Goal: Transaction & Acquisition: Download file/media

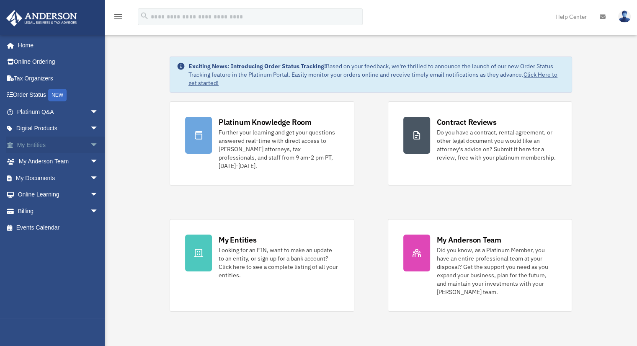
click at [39, 145] on link "My Entities arrow_drop_down" at bounding box center [58, 144] width 105 height 17
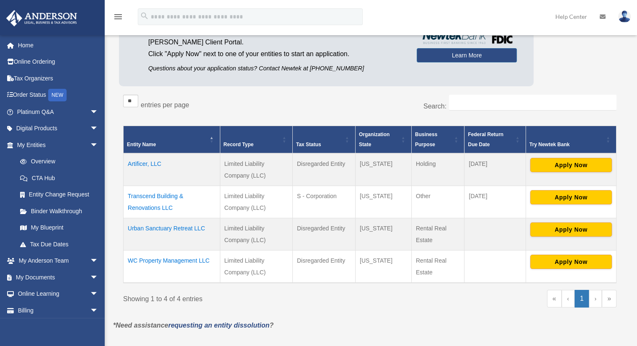
scroll to position [167, 0]
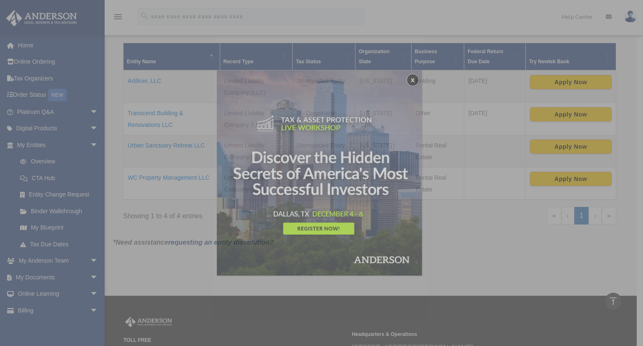
click at [184, 146] on div "x" at bounding box center [321, 173] width 643 height 346
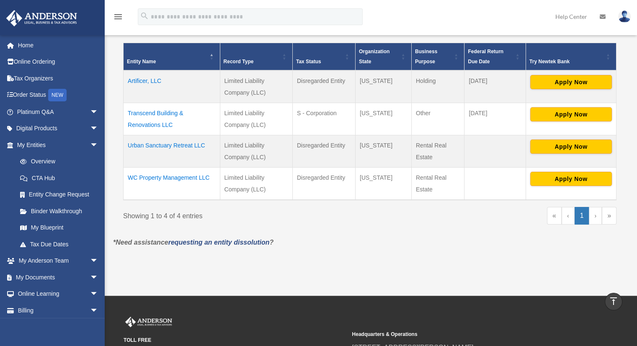
click at [184, 146] on td "Urban Sanctuary Retreat LLC" at bounding box center [172, 151] width 97 height 32
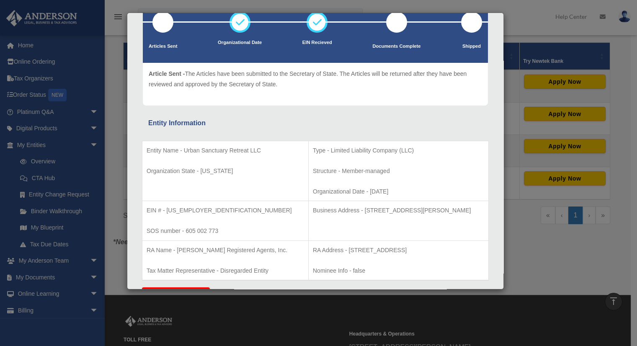
scroll to position [74, 0]
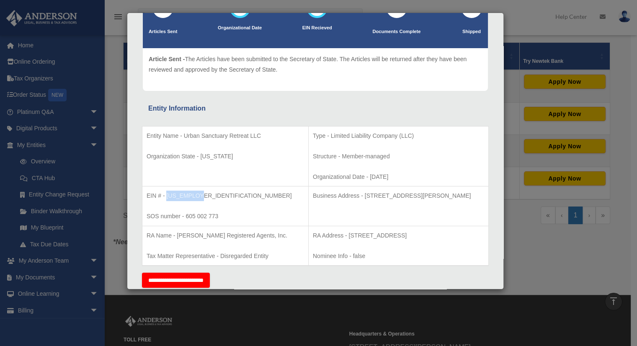
drag, startPoint x: 167, startPoint y: 195, endPoint x: 211, endPoint y: 191, distance: 44.1
click at [210, 191] on p "EIN # - 88-4345286" at bounding box center [225, 195] width 157 height 10
copy p "[US_EMPLOYER_IDENTIFICATION_NUMBER]"
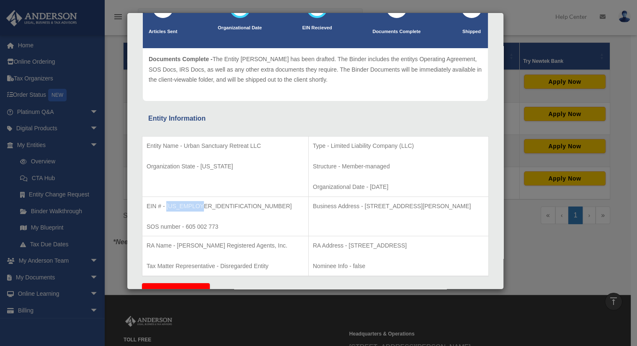
drag, startPoint x: 337, startPoint y: 205, endPoint x: 474, endPoint y: 203, distance: 136.5
click at [474, 203] on p "Business Address - 3225 McLeod Dr, Suite 100, Las Vegas, NV 89121" at bounding box center [398, 206] width 171 height 10
copy p "3225 McLeod Dr, Suite 100, Las Vegas, NV 89121"
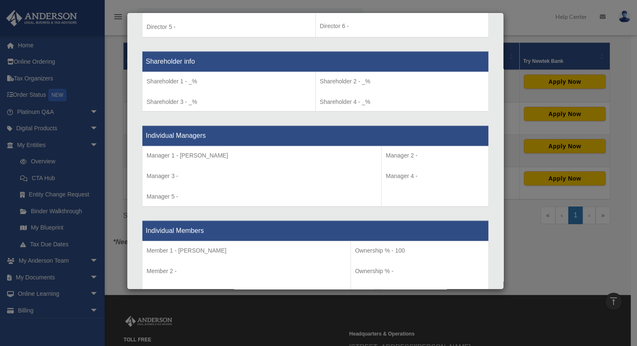
scroll to position [838, 0]
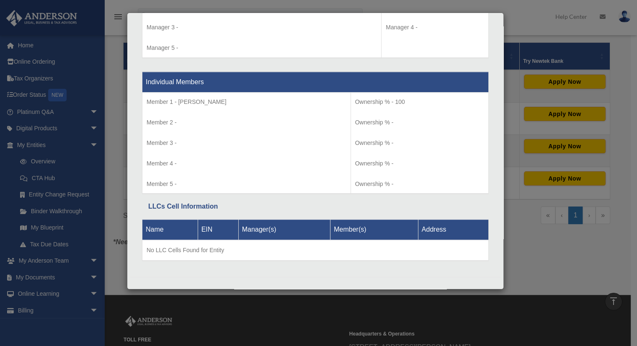
click at [523, 243] on div "Details × Articles Sent Organizational Date" at bounding box center [318, 173] width 637 height 346
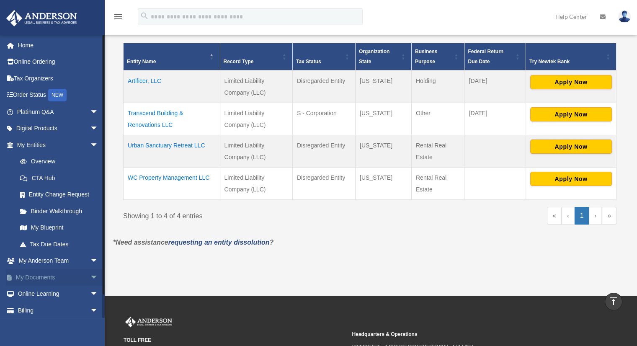
click at [31, 276] on link "My Documents arrow_drop_down" at bounding box center [58, 277] width 105 height 17
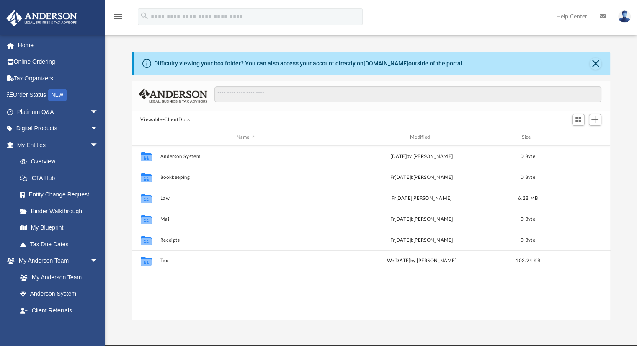
scroll to position [184, 472]
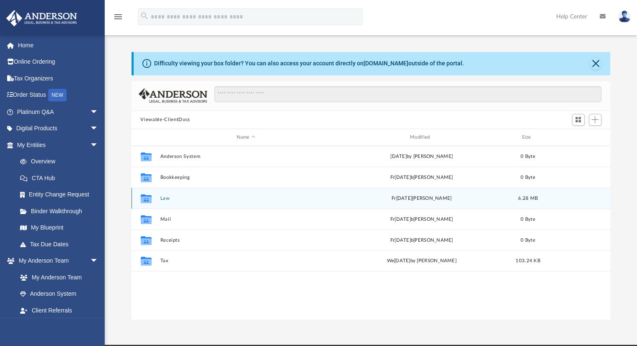
click at [164, 196] on button "Law" at bounding box center [246, 198] width 172 height 5
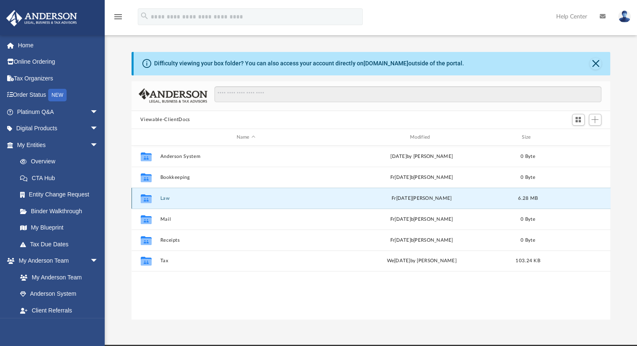
click at [164, 196] on button "Law" at bounding box center [246, 198] width 172 height 5
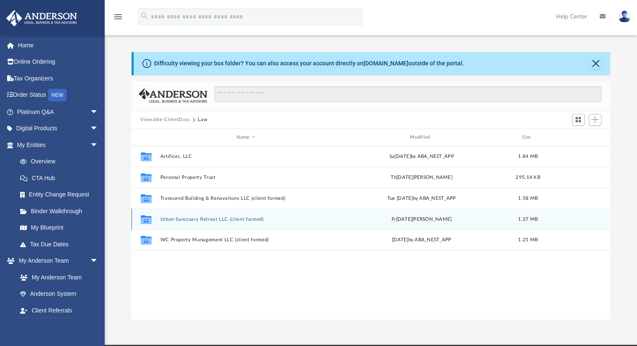
click at [206, 221] on button "Urban Sanctuary Retreat LLC (client formed)" at bounding box center [246, 218] width 172 height 5
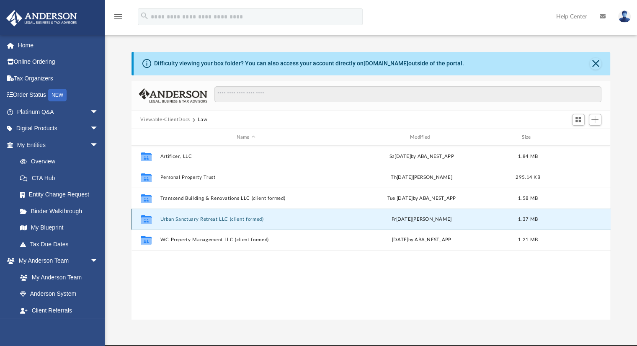
click at [206, 221] on button "Urban Sanctuary Retreat LLC (client formed)" at bounding box center [246, 218] width 172 height 5
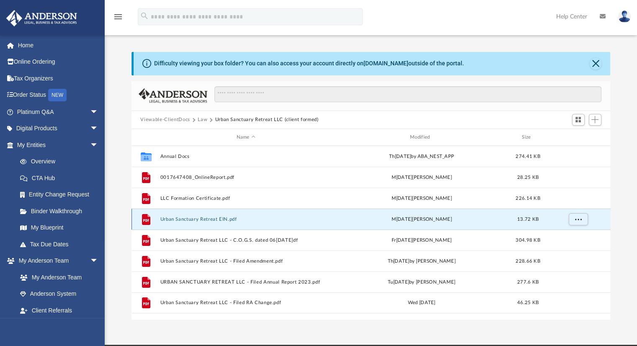
click at [235, 220] on button "Urban Sanctuary Retreat EIN.pdf" at bounding box center [246, 218] width 172 height 5
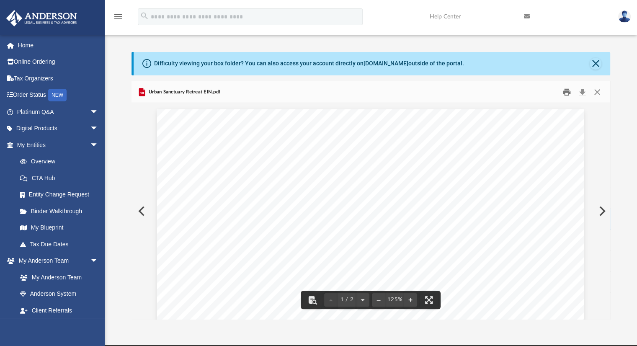
click at [568, 89] on button "Print" at bounding box center [566, 91] width 17 height 13
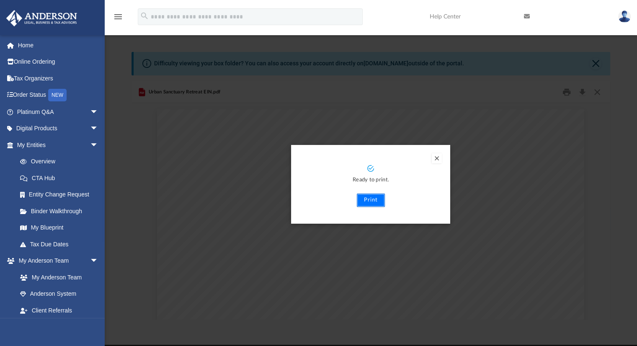
click at [367, 200] on button "Print" at bounding box center [371, 199] width 28 height 13
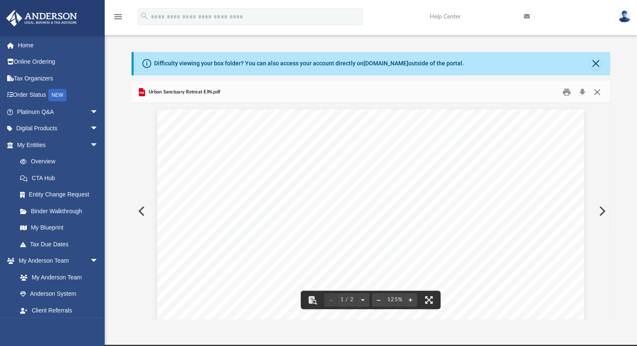
click at [600, 95] on button "Close" at bounding box center [596, 91] width 15 height 13
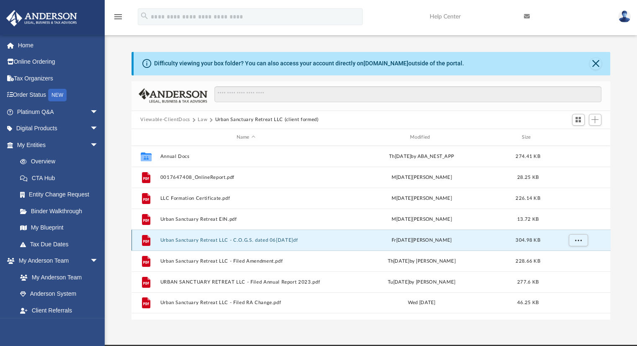
click at [285, 240] on button "Urban Sanctuary Retreat LLC - C.O.G.S. dated 06[DATE]df" at bounding box center [246, 239] width 172 height 5
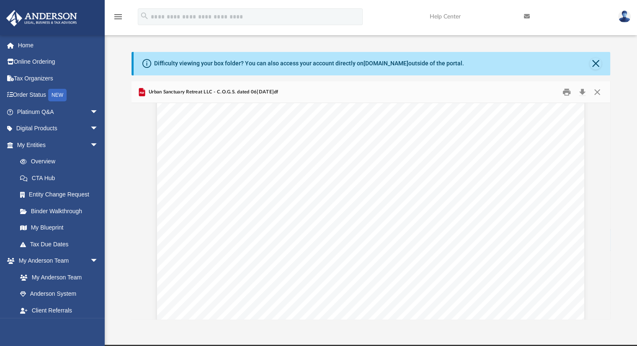
scroll to position [239, 0]
click at [568, 90] on button "Print" at bounding box center [566, 91] width 17 height 13
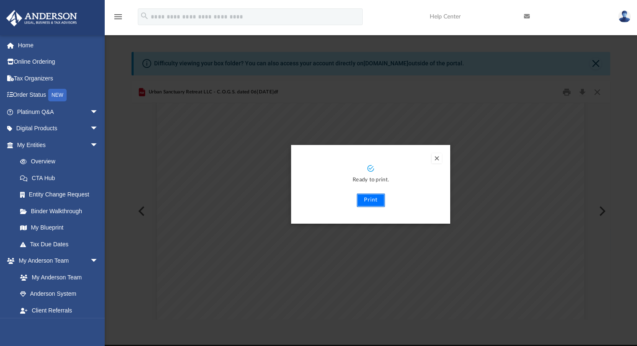
click at [368, 205] on button "Print" at bounding box center [371, 199] width 28 height 13
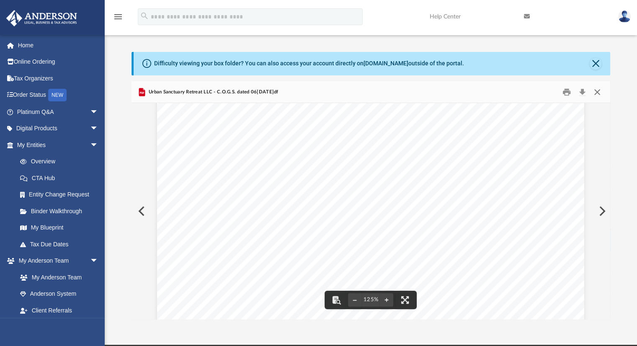
click at [599, 95] on button "Close" at bounding box center [596, 91] width 15 height 13
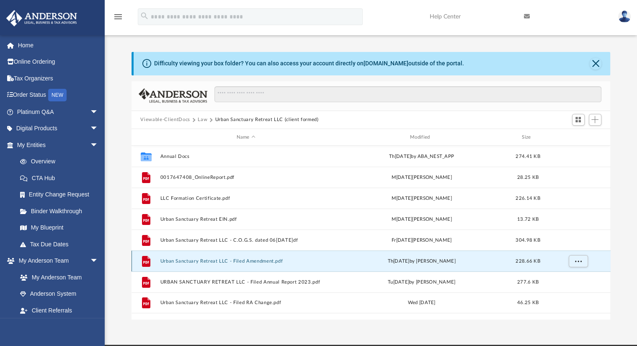
click at [261, 262] on button "Urban Sanctuary Retreat LLC - Filed Amendment.pdf" at bounding box center [246, 260] width 172 height 5
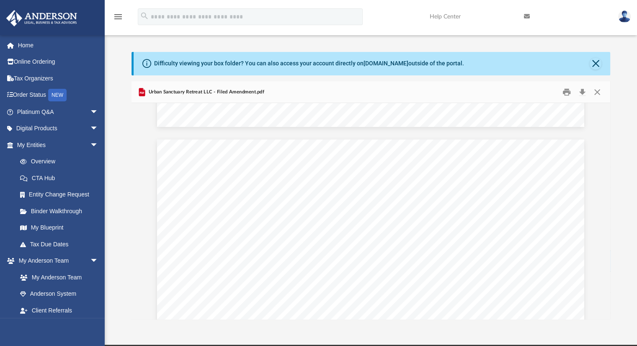
scroll to position [549, 0]
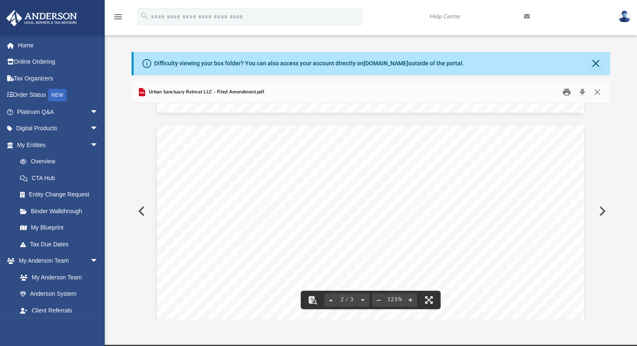
click at [562, 87] on button "Print" at bounding box center [566, 91] width 17 height 13
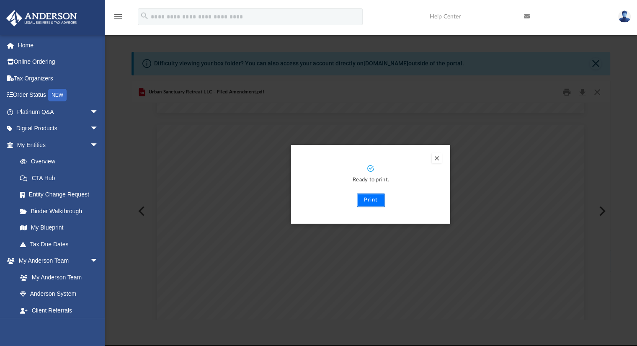
click at [371, 200] on button "Print" at bounding box center [371, 199] width 28 height 13
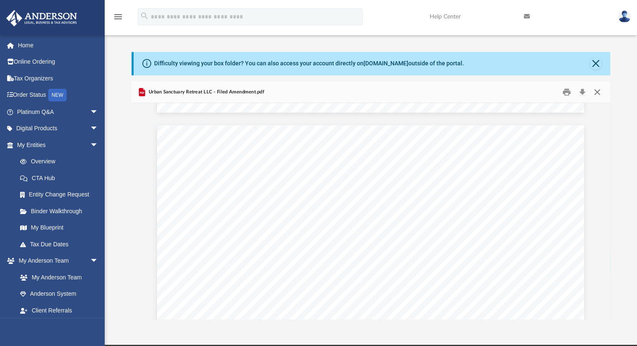
click at [594, 90] on button "Close" at bounding box center [596, 91] width 15 height 13
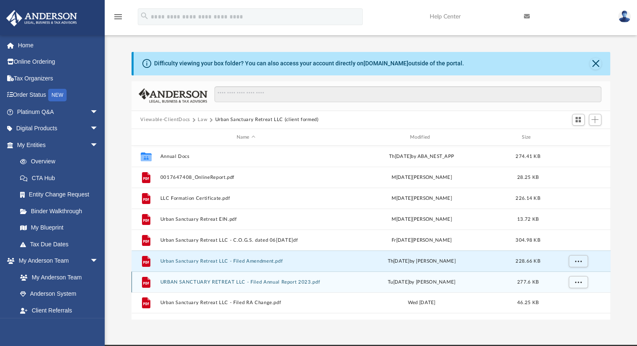
click at [244, 284] on button "URBAN SANCTUARY RETREAT LLC - Filed Annual Report 2023.pdf" at bounding box center [246, 281] width 172 height 5
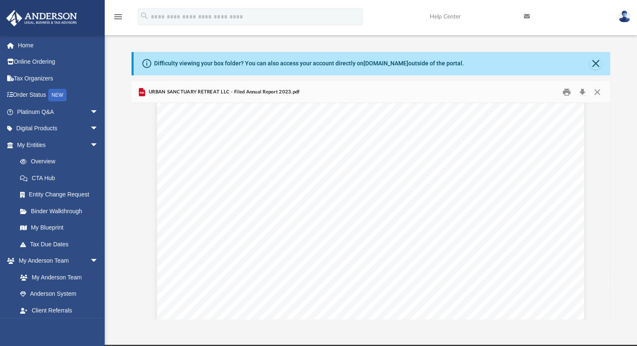
scroll to position [178, 0]
click at [562, 93] on button "Print" at bounding box center [566, 91] width 17 height 13
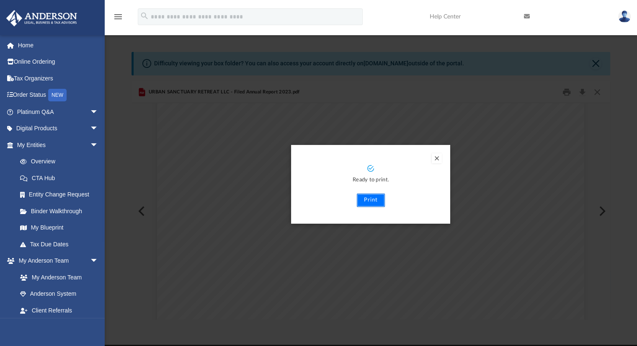
click at [367, 203] on button "Print" at bounding box center [371, 199] width 28 height 13
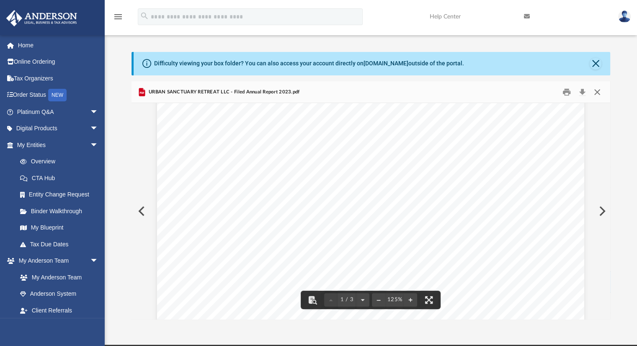
click at [597, 93] on button "Close" at bounding box center [596, 91] width 15 height 13
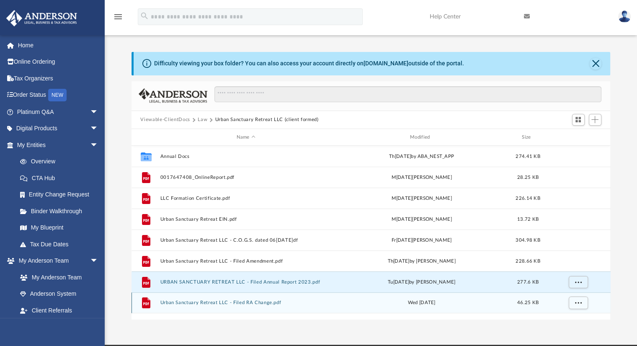
click at [269, 301] on button "Urban Sanctuary Retreat LLC - Filed RA Change.pdf" at bounding box center [246, 302] width 172 height 5
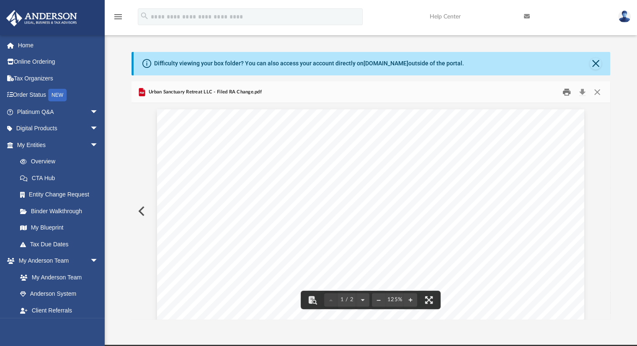
click at [566, 91] on button "Print" at bounding box center [566, 91] width 17 height 13
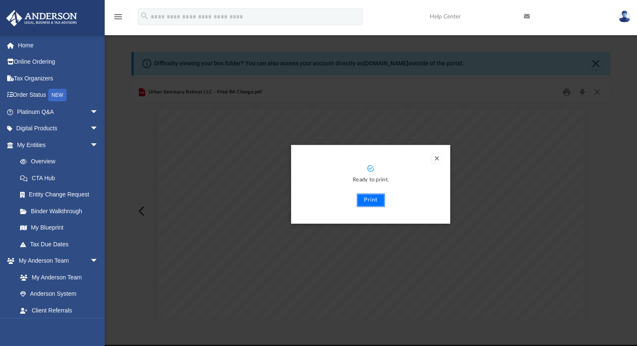
click at [373, 200] on button "Print" at bounding box center [371, 199] width 28 height 13
